Goal: Use online tool/utility: Utilize a website feature to perform a specific function

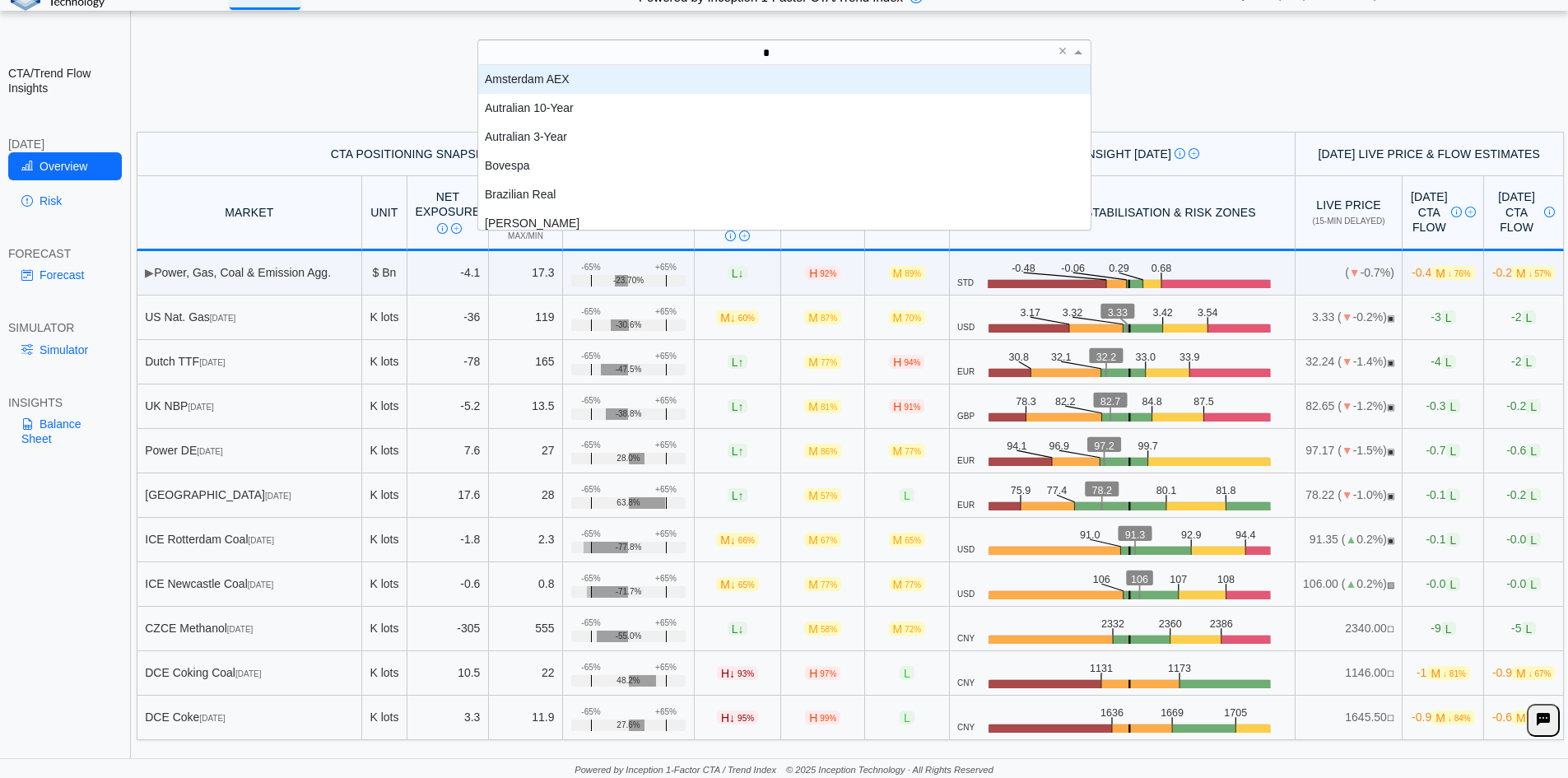
scroll to position [14, 14]
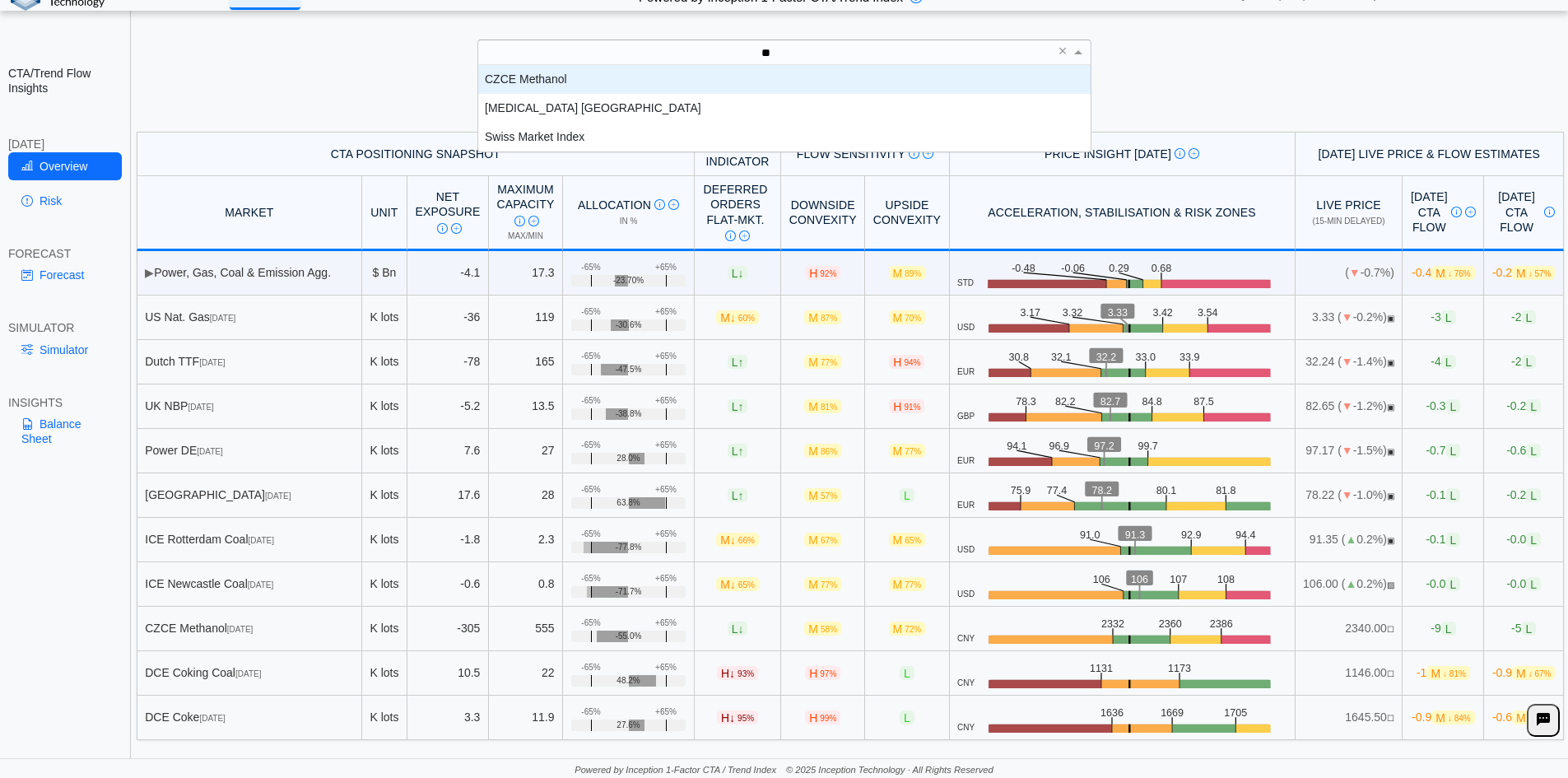
type input "***"
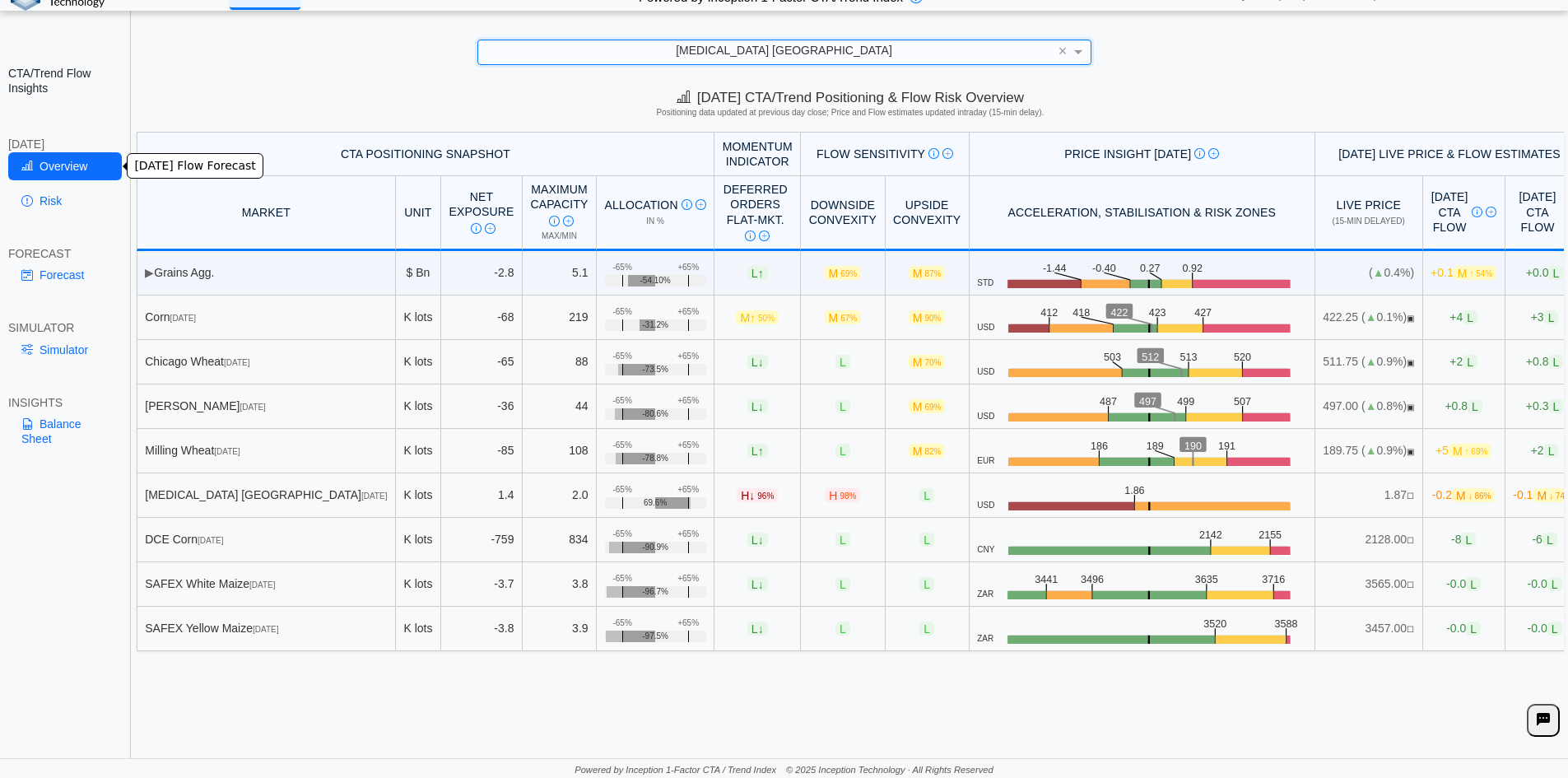
click at [50, 191] on link "Risk" at bounding box center [64, 200] width 114 height 28
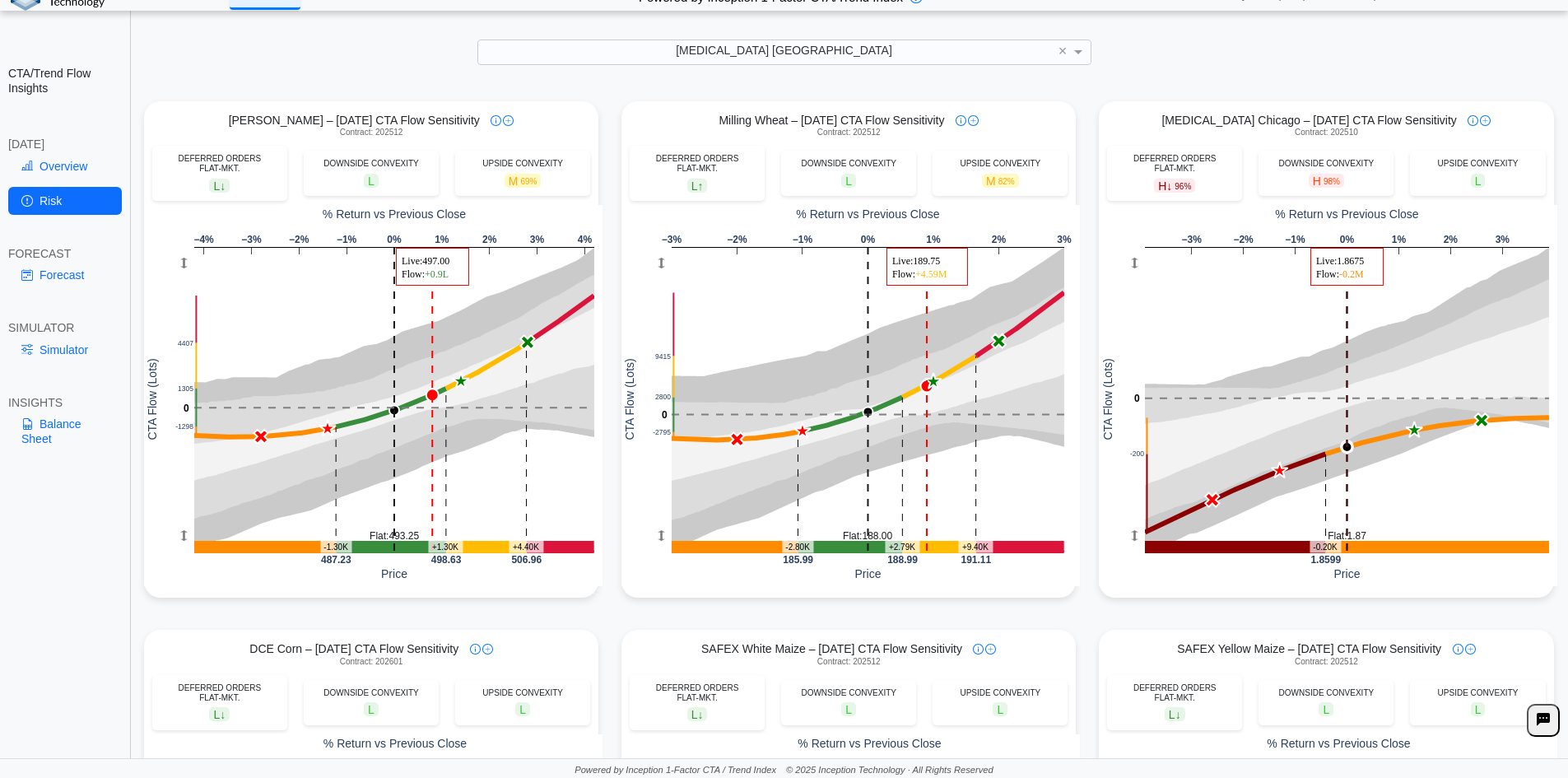
scroll to position [577, 0]
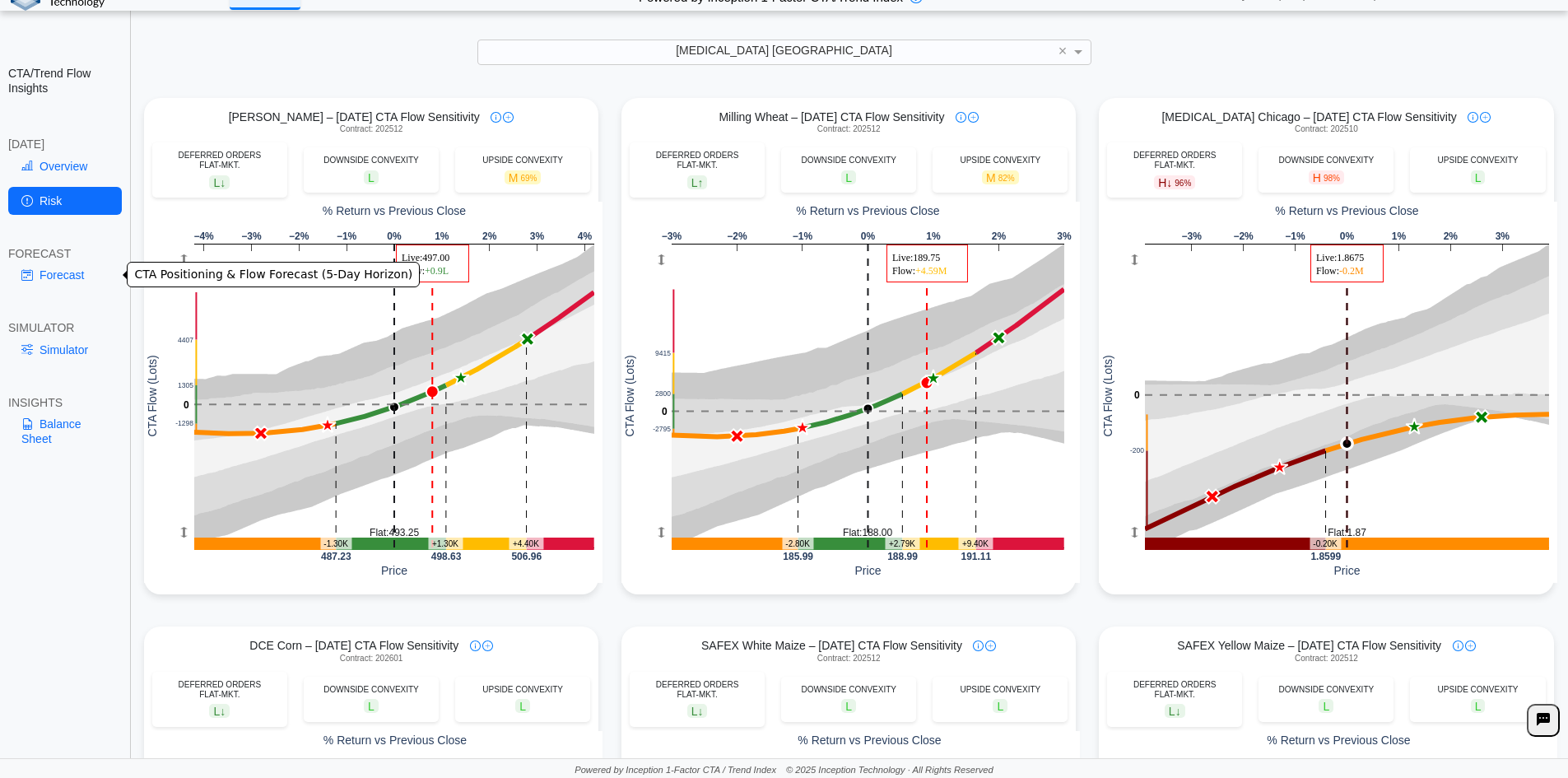
click at [64, 291] on div "Forecast" at bounding box center [64, 279] width 114 height 35
click at [66, 285] on link "Forecast" at bounding box center [64, 275] width 114 height 28
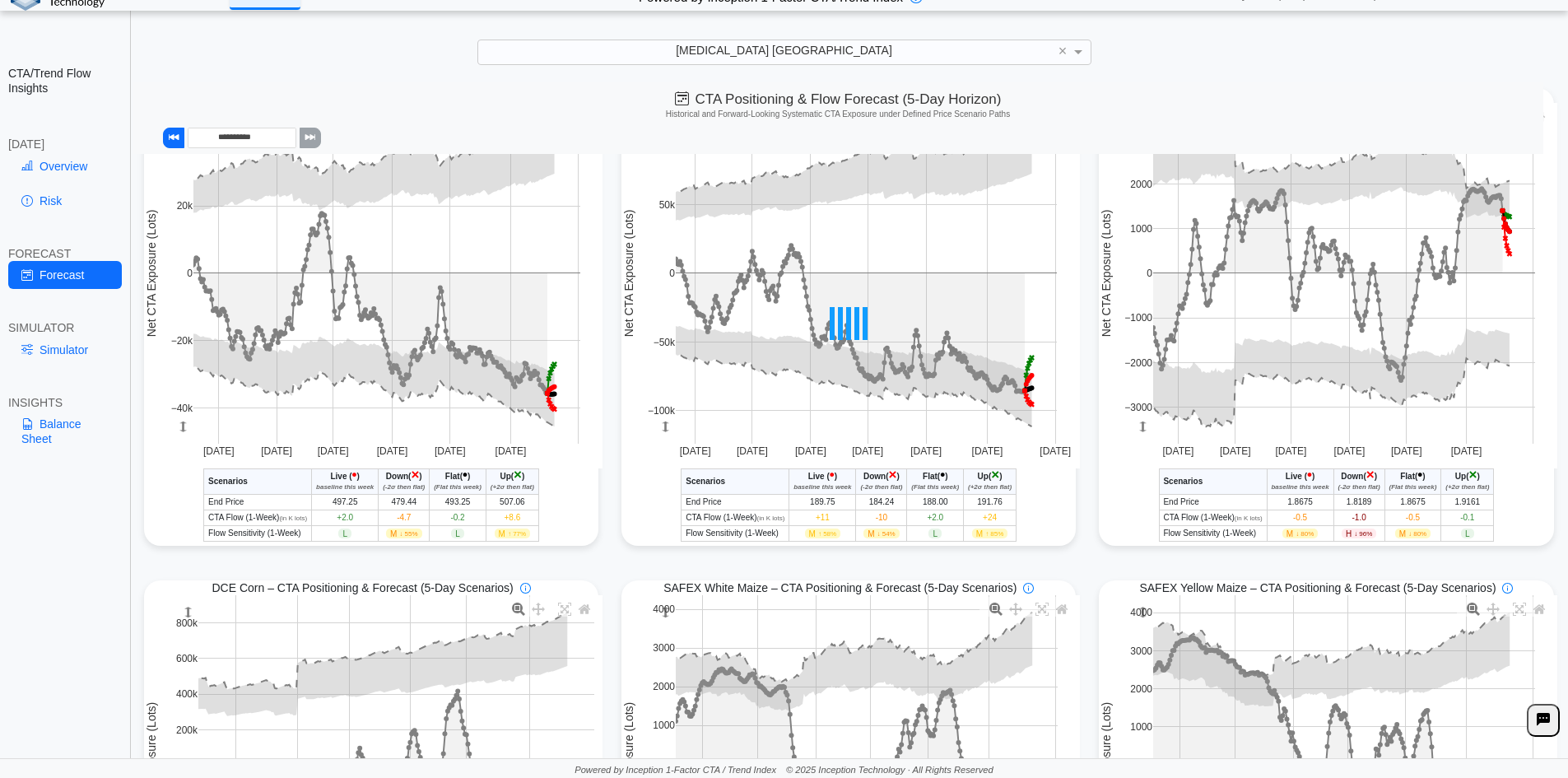
click at [62, 164] on link "Overview" at bounding box center [64, 166] width 114 height 28
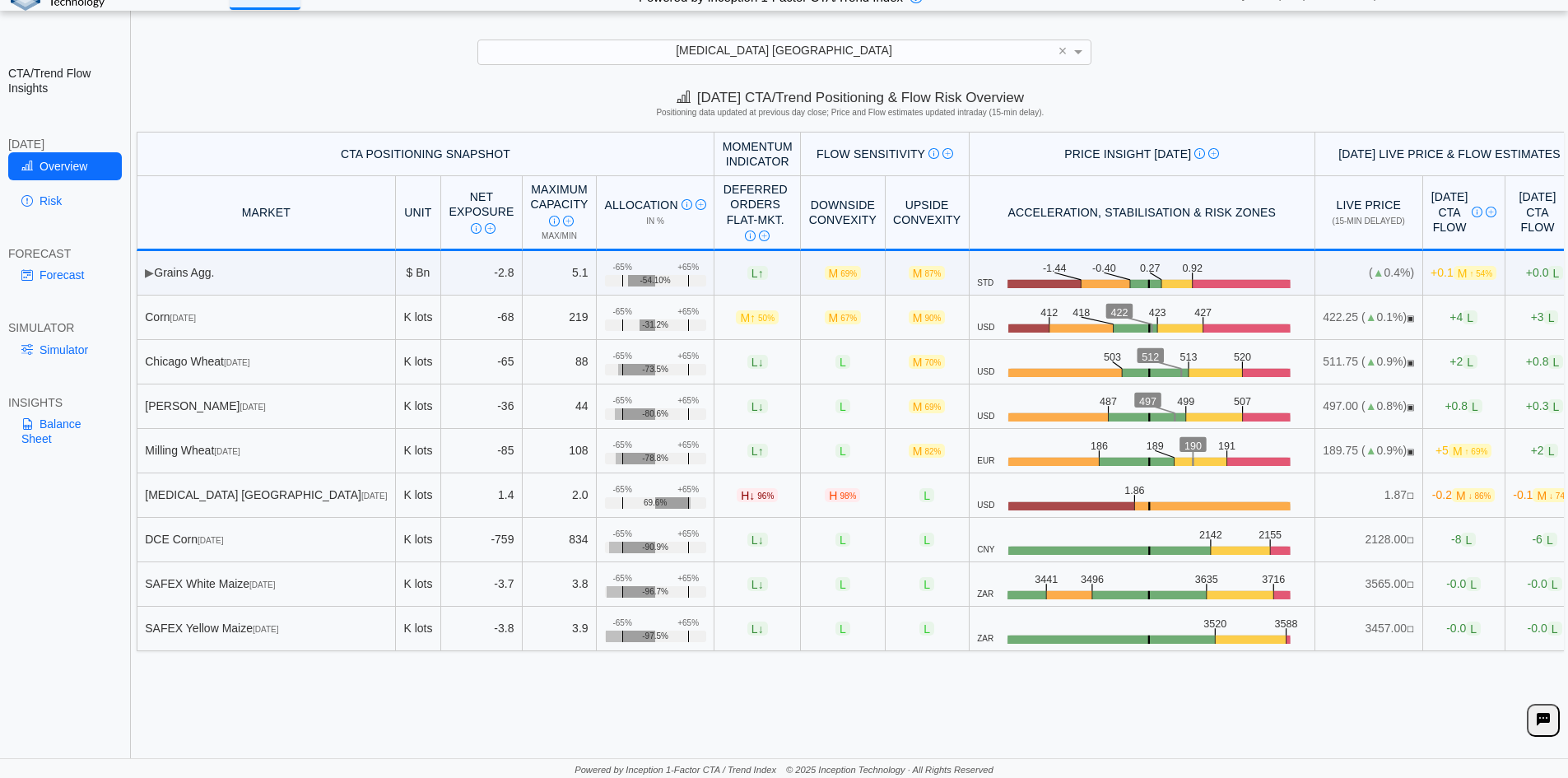
scroll to position [0, 0]
click at [67, 283] on link "Forecast" at bounding box center [64, 275] width 114 height 28
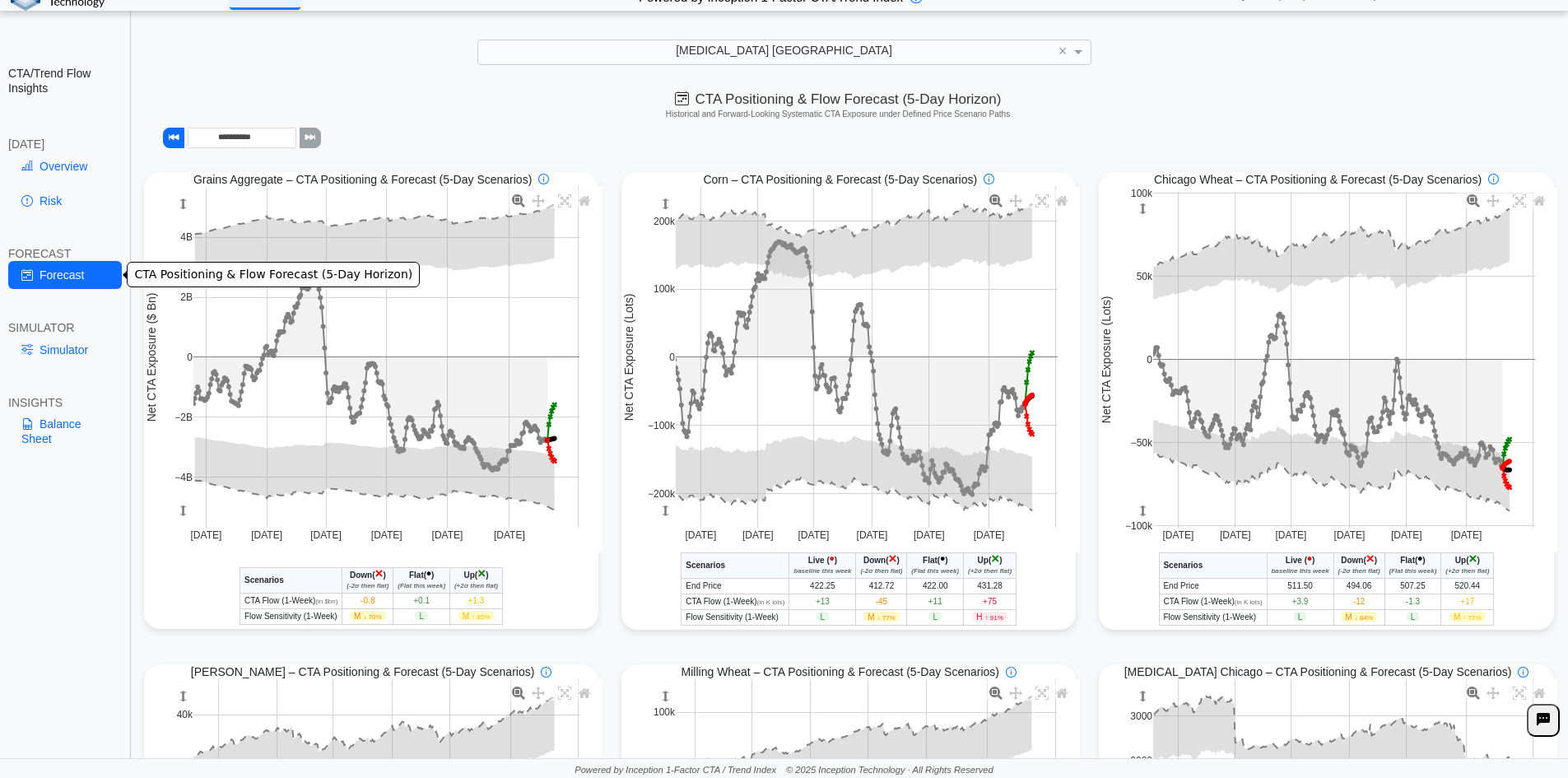
click at [68, 349] on link "Simulator" at bounding box center [64, 350] width 114 height 28
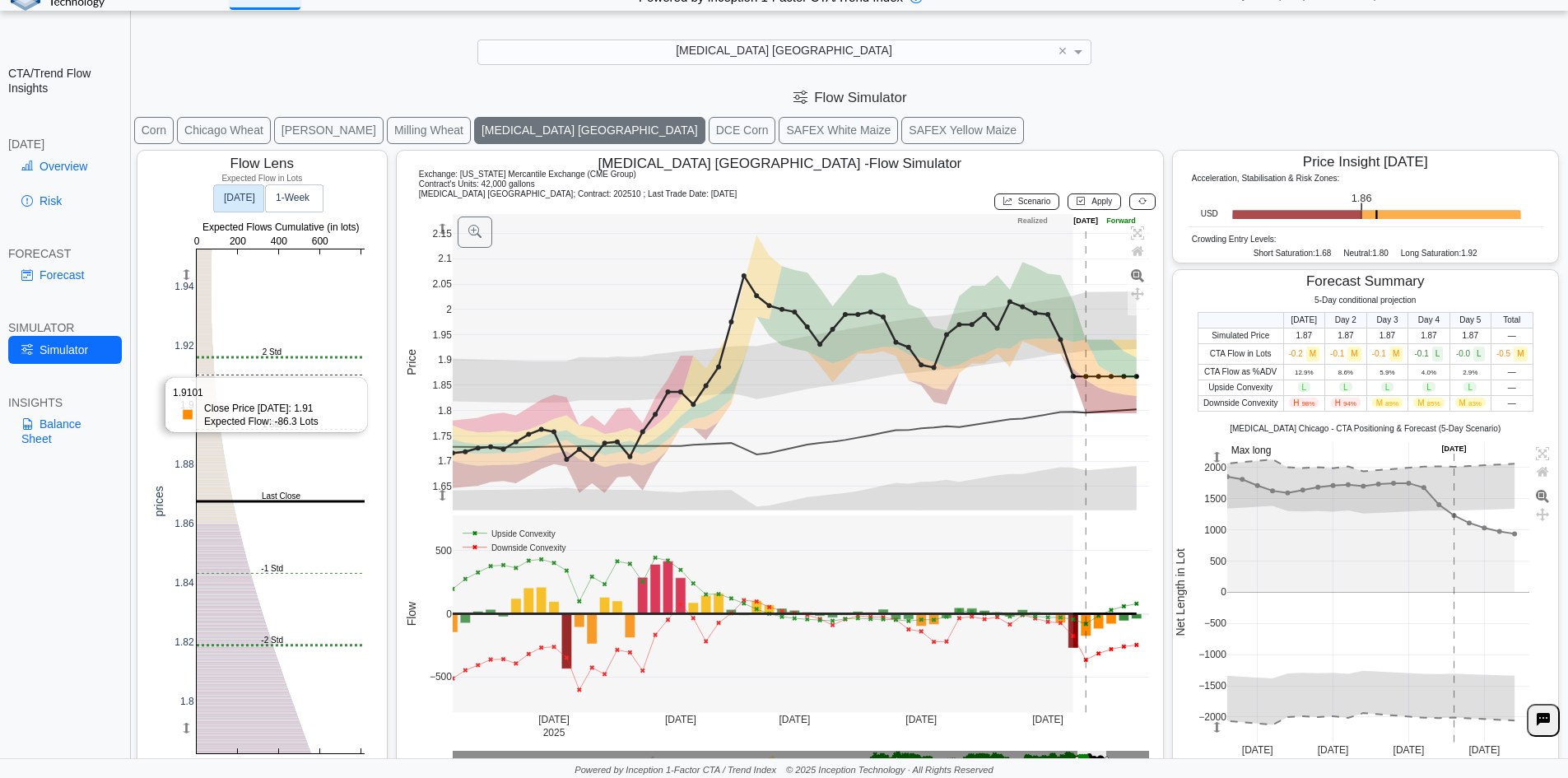
click at [230, 376] on rect at bounding box center [281, 501] width 168 height 504
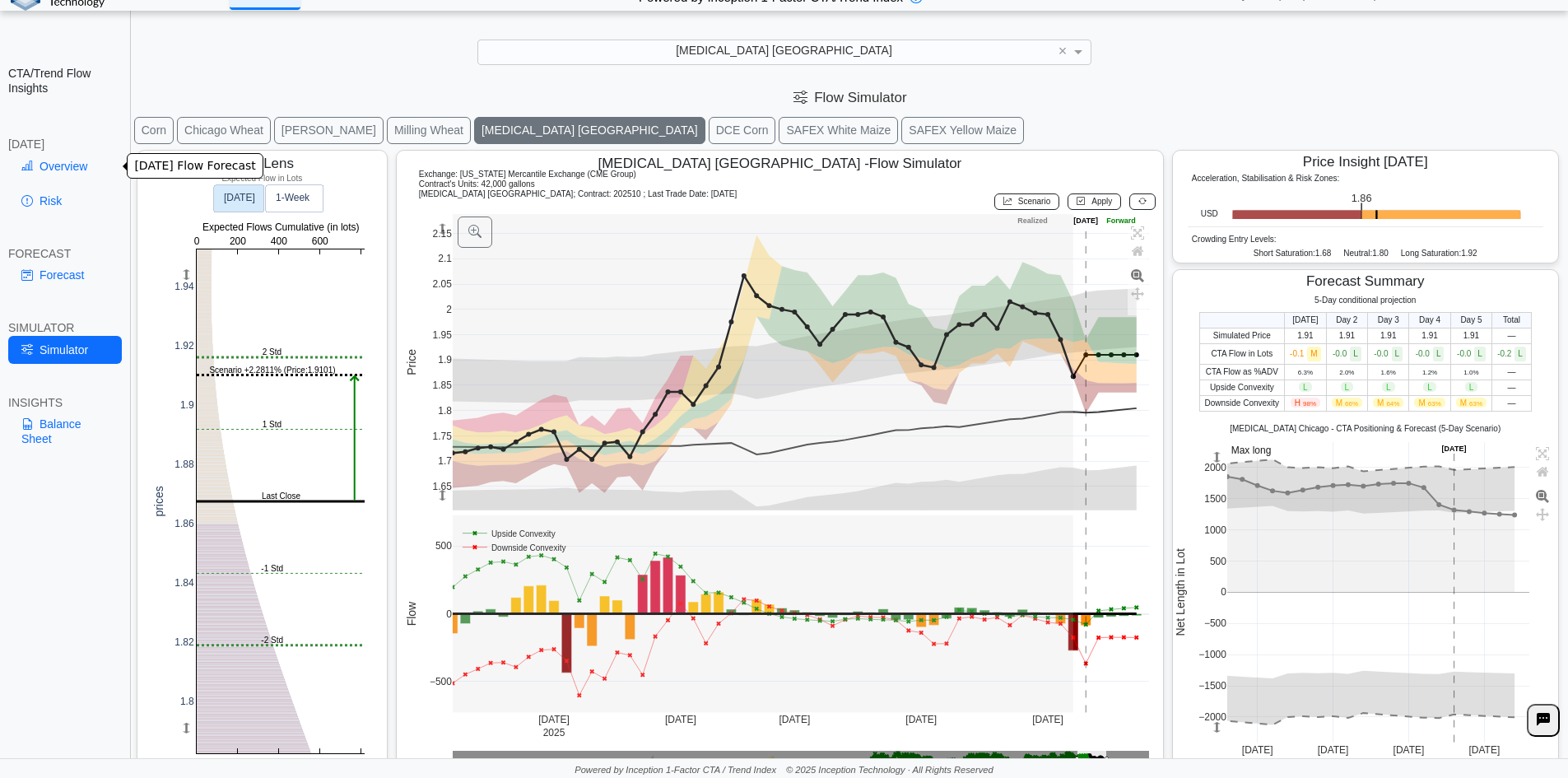
click at [39, 165] on link "Overview" at bounding box center [64, 166] width 114 height 28
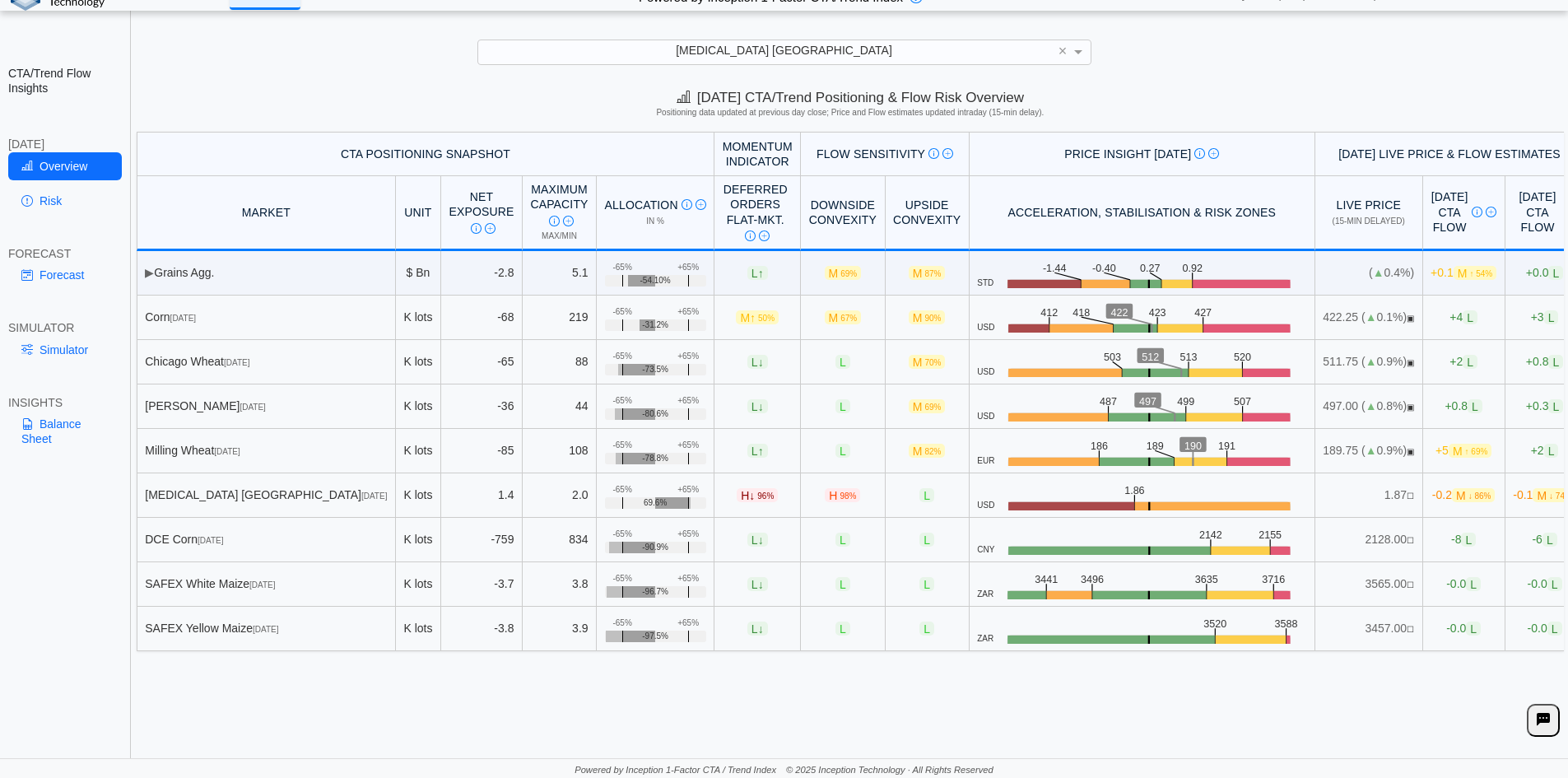
click at [1323, 498] on td "1.87 ☐" at bounding box center [1369, 496] width 108 height 45
click at [1407, 499] on span "☐" at bounding box center [1411, 495] width 8 height 9
click at [73, 357] on link "Simulator" at bounding box center [64, 350] width 114 height 28
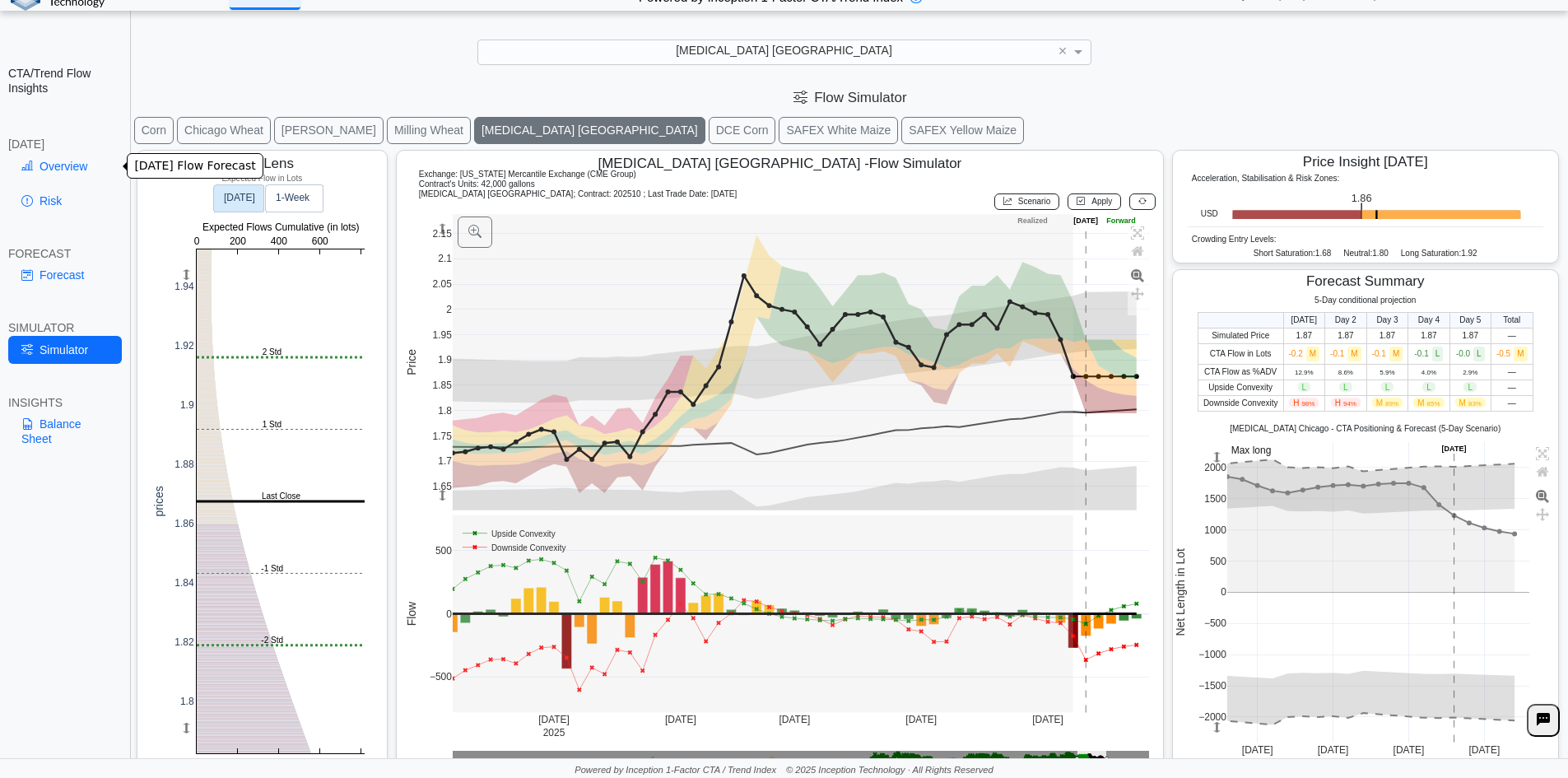
click at [50, 157] on link "Overview" at bounding box center [64, 166] width 114 height 28
